Goal: Task Accomplishment & Management: Complete application form

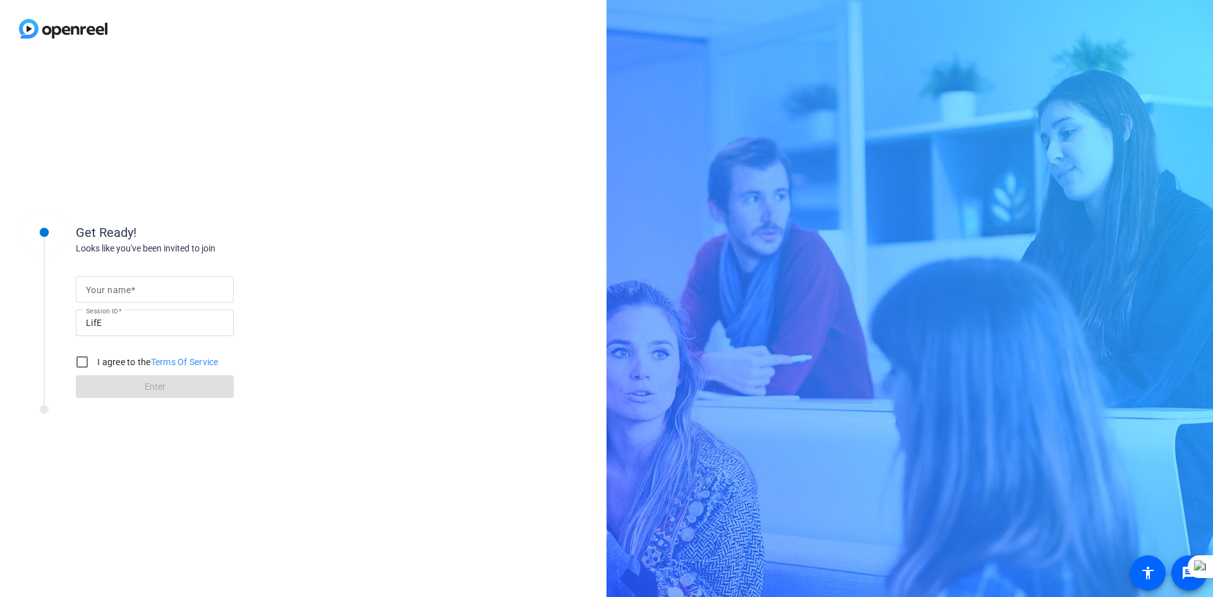
click at [141, 298] on div at bounding box center [155, 289] width 138 height 27
click at [145, 289] on input "Your name" at bounding box center [155, 289] width 138 height 15
type input "Ric"
drag, startPoint x: 193, startPoint y: 552, endPoint x: 191, endPoint y: 543, distance: 9.2
click at [193, 552] on div "Get Ready! Looks like you've been invited to join Your name [PERSON_NAME] Sessi…" at bounding box center [303, 328] width 607 height 540
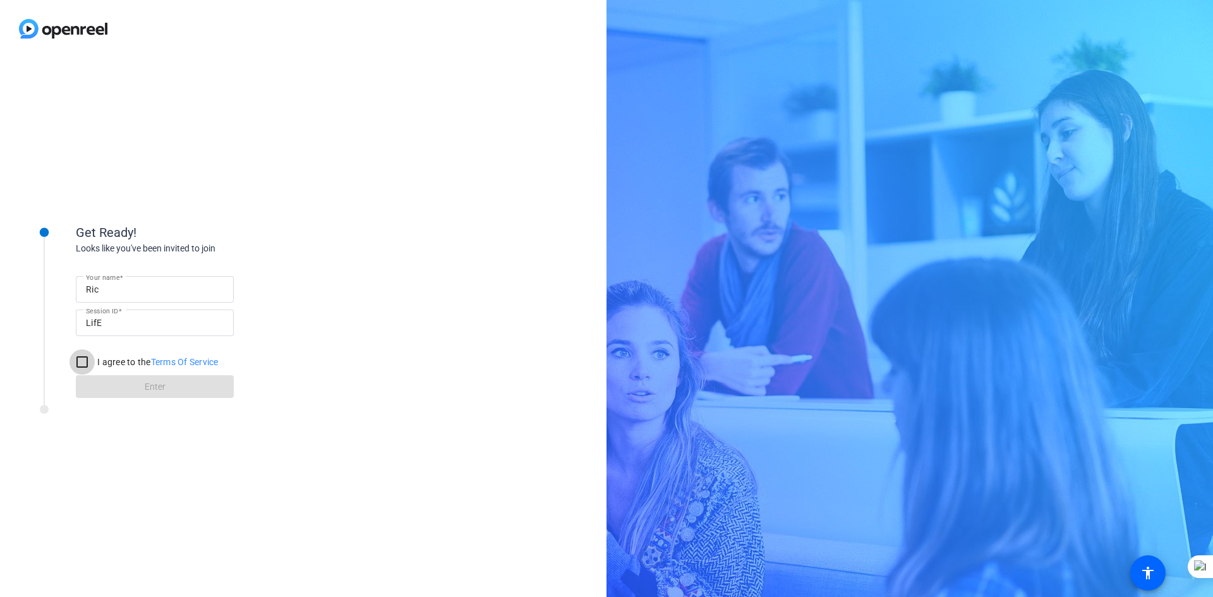
click at [85, 362] on input "I agree to the Terms Of Service" at bounding box center [82, 361] width 25 height 25
checkbox input "true"
click at [129, 382] on span at bounding box center [155, 387] width 158 height 30
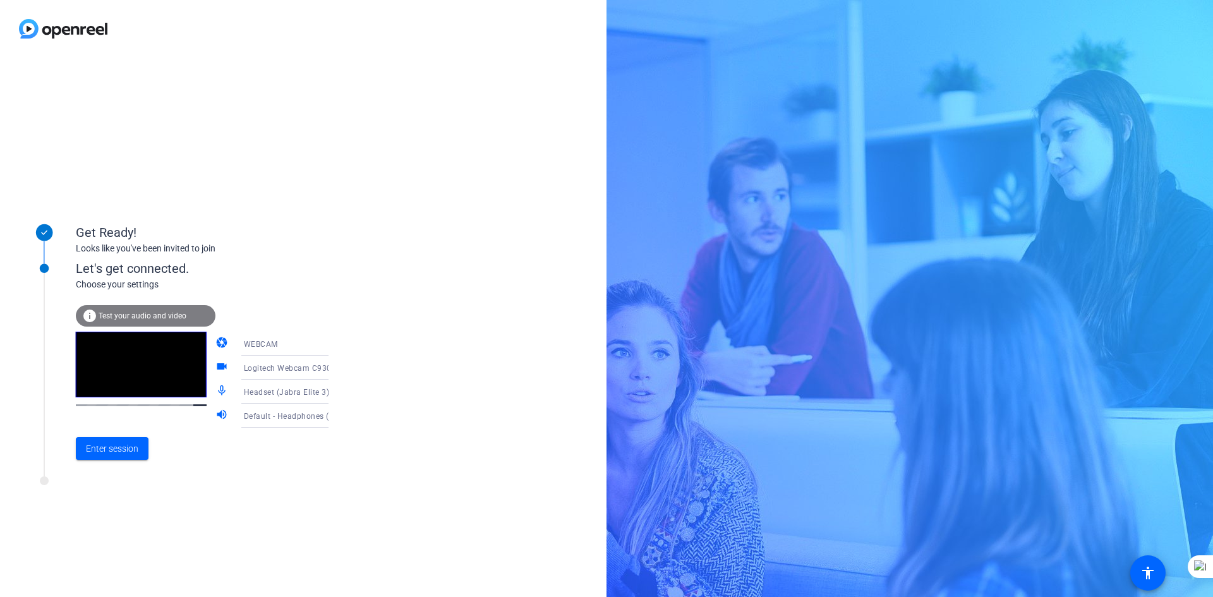
click at [334, 418] on icon at bounding box center [341, 415] width 15 height 15
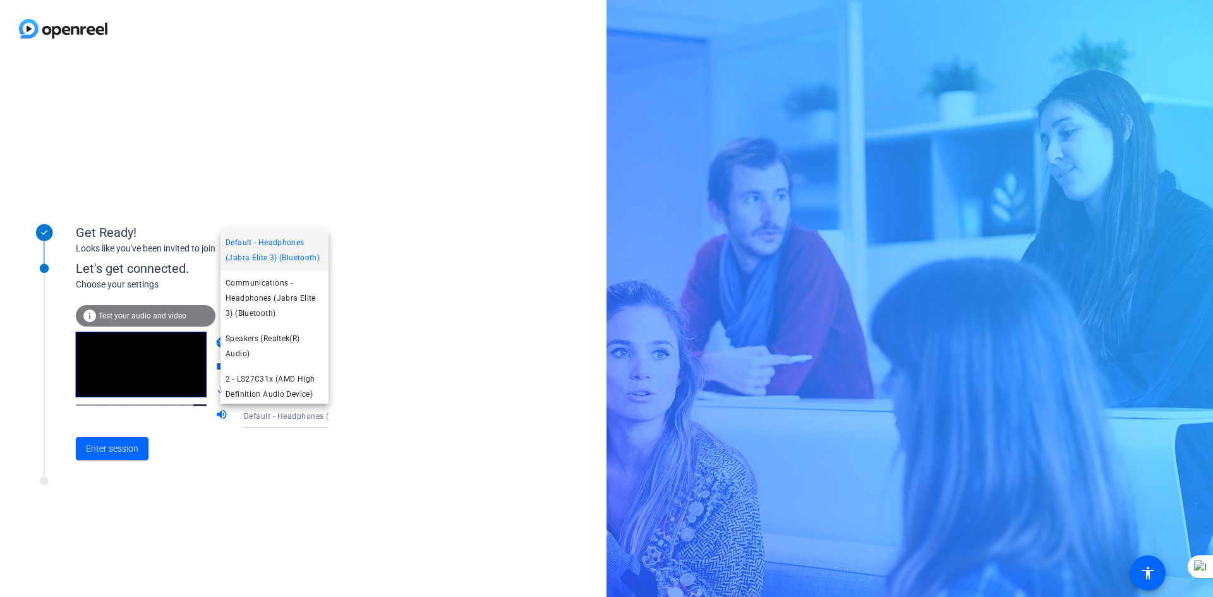
click at [282, 264] on span "Default - Headphones (Jabra Elite 3) (Bluetooth)" at bounding box center [275, 250] width 98 height 30
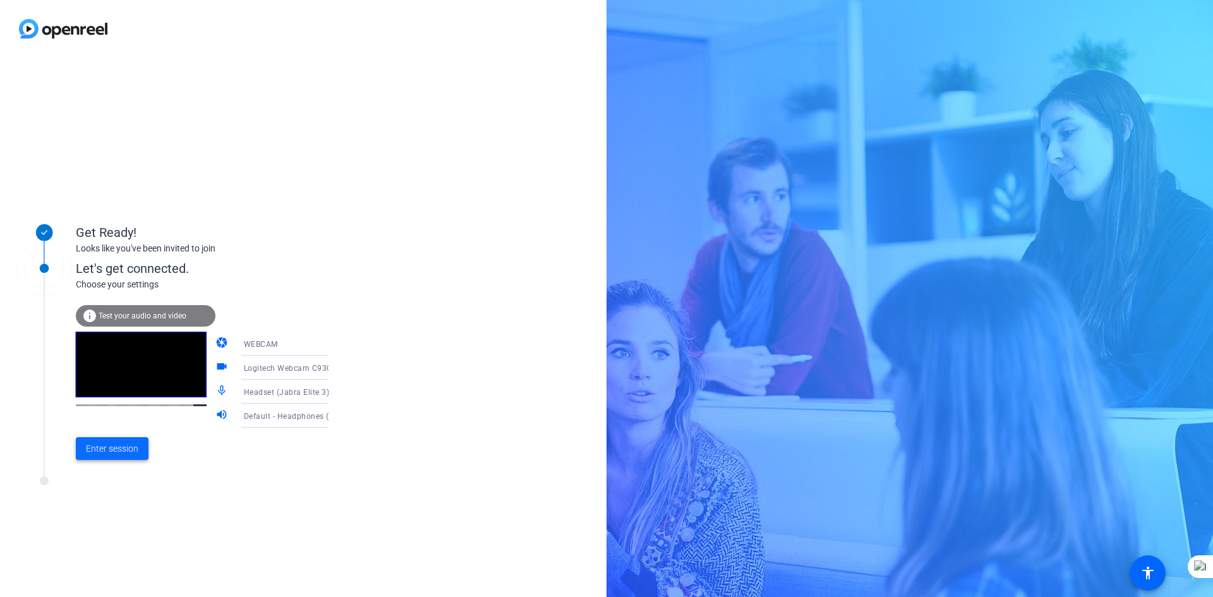
click at [123, 451] on span "Enter session" at bounding box center [112, 448] width 52 height 13
